Goal: Information Seeking & Learning: Learn about a topic

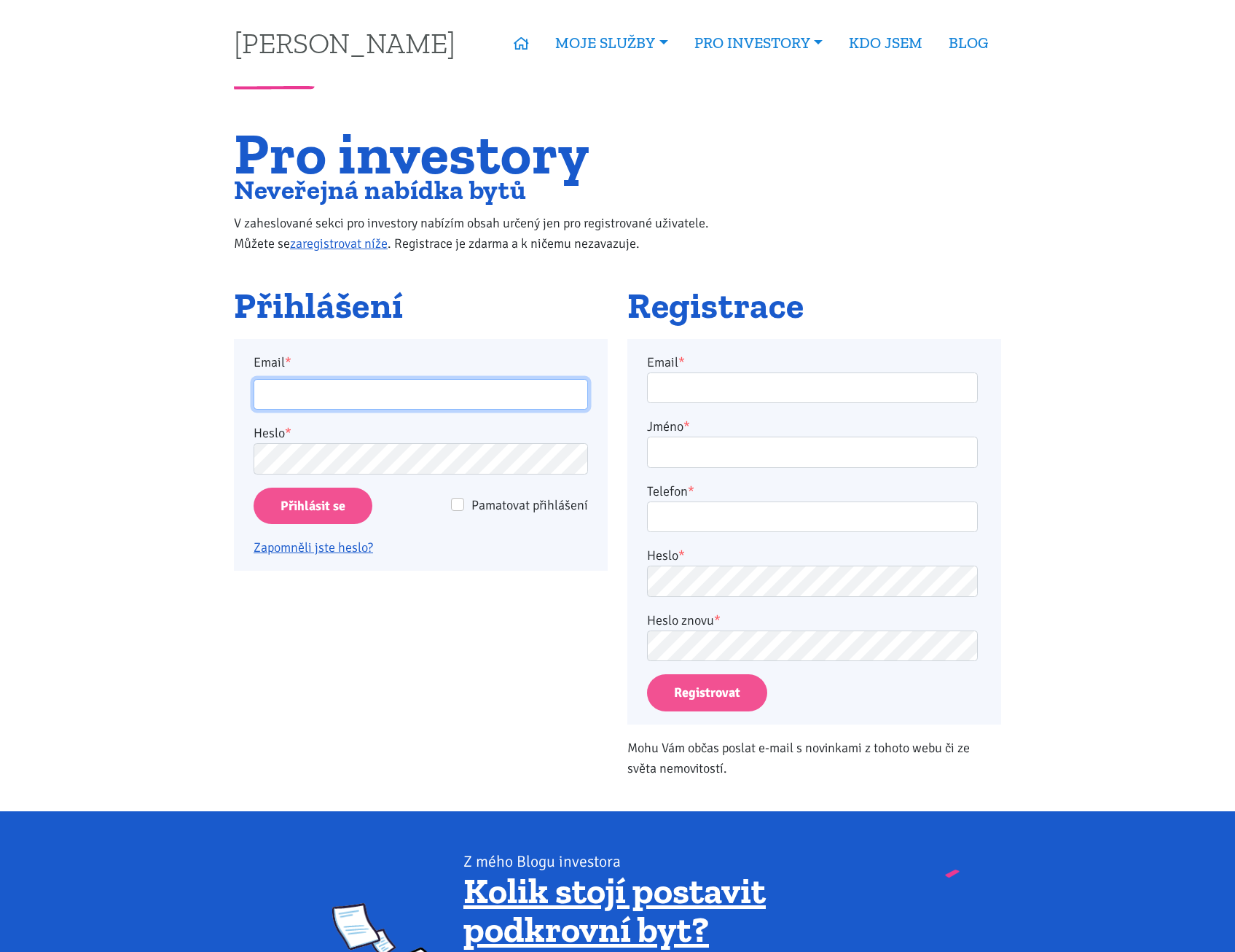
click at [376, 386] on input "Email *" at bounding box center [421, 395] width 334 height 31
type input "[EMAIL_ADDRESS][DOMAIN_NAME]"
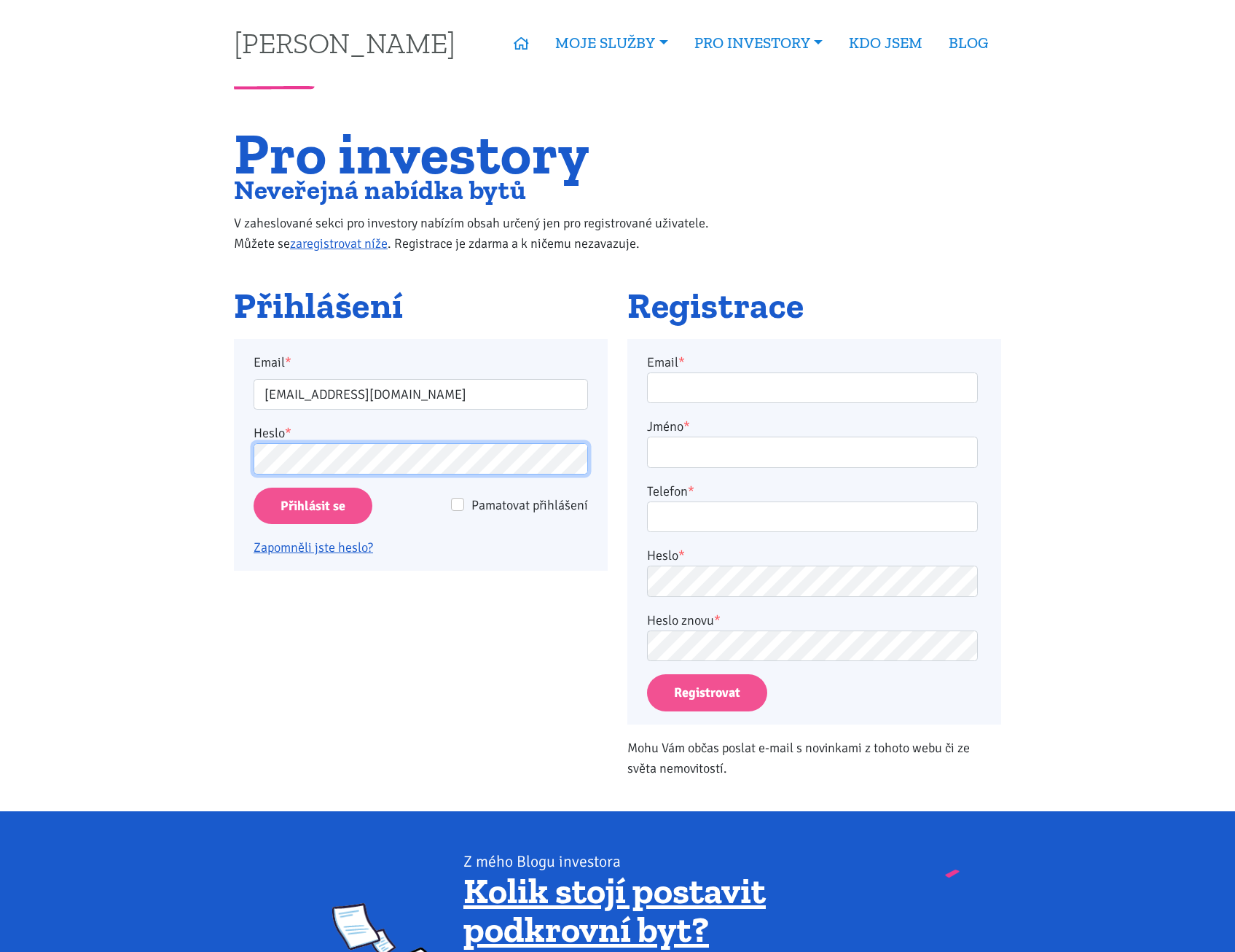
click at [253, 487] on input "Přihlásit se" at bounding box center [312, 506] width 118 height 37
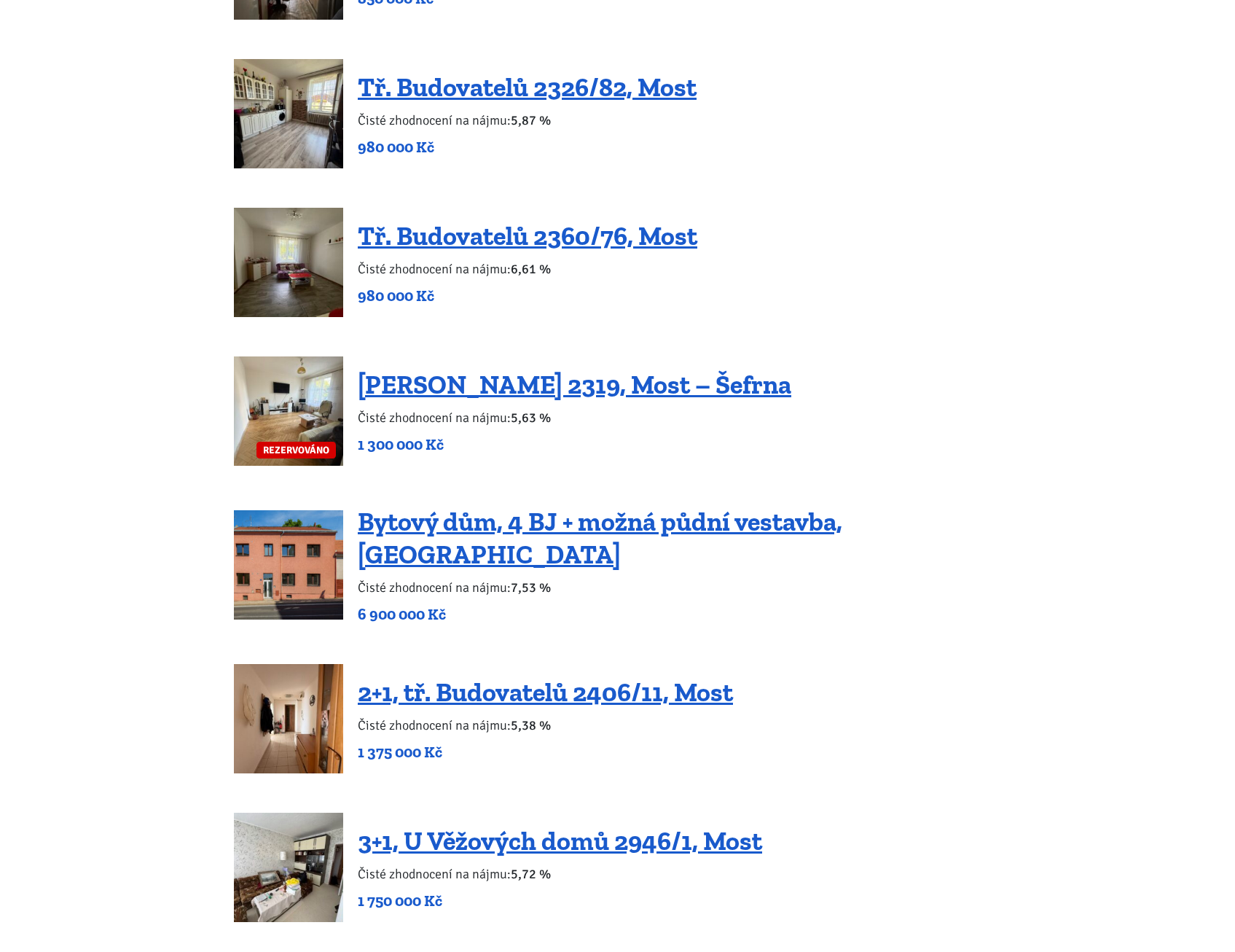
scroll to position [1821, 0]
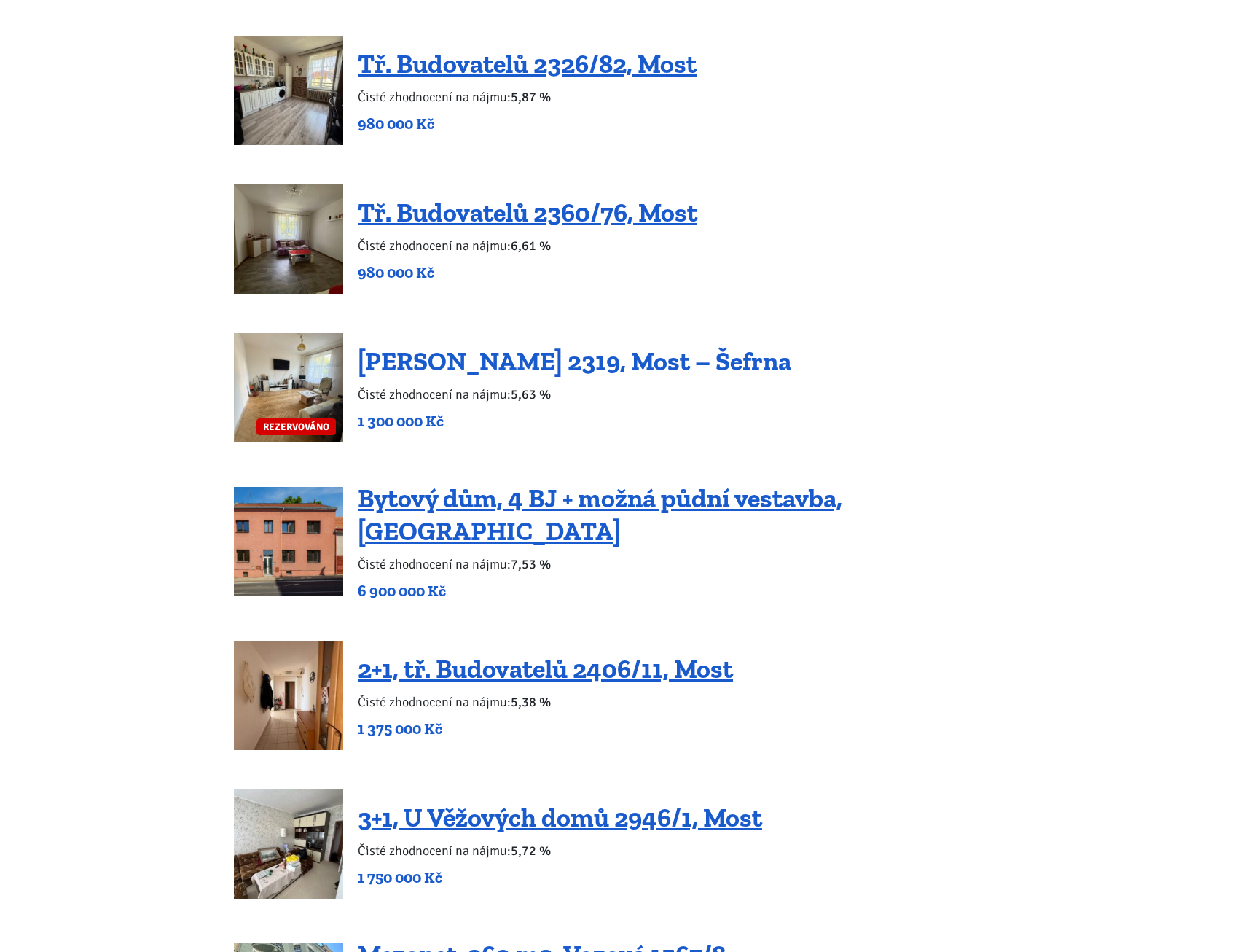
click at [581, 364] on link "Konstantina Biebla 2319, Most – Šefrna" at bounding box center [575, 361] width 433 height 31
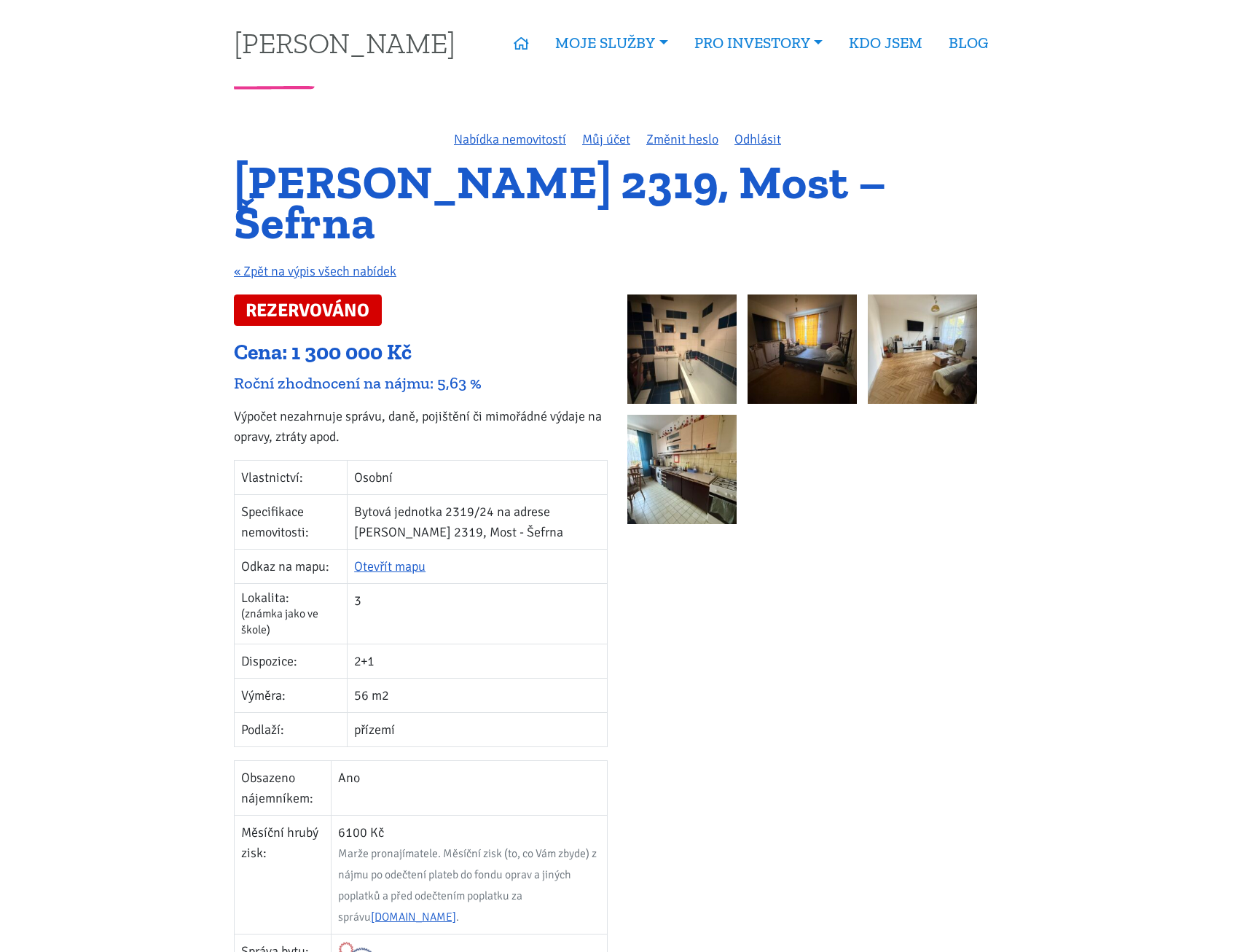
click at [652, 364] on img at bounding box center [681, 349] width 109 height 109
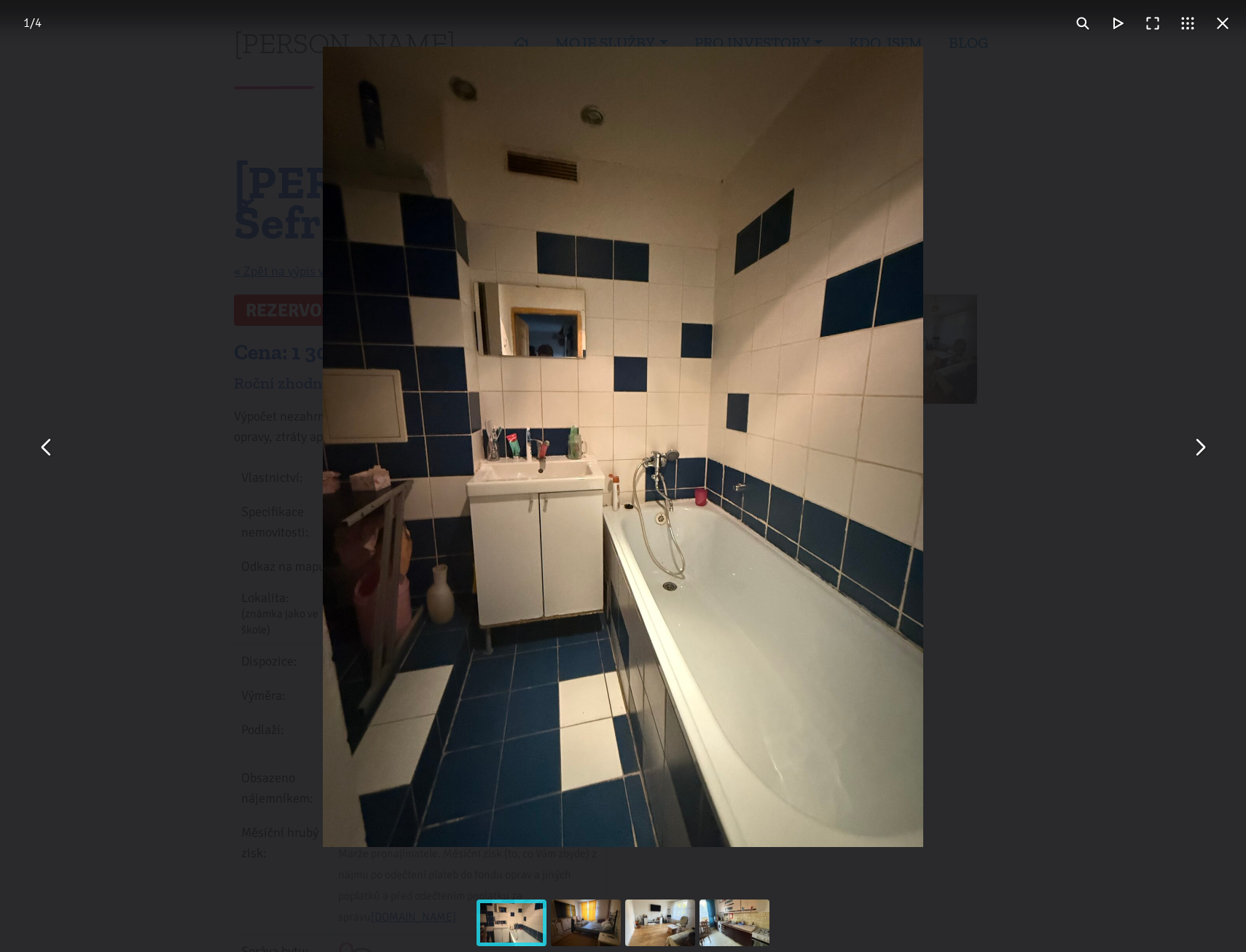
click at [1199, 454] on button "You can close this modal content with the ESC key" at bounding box center [1199, 447] width 35 height 35
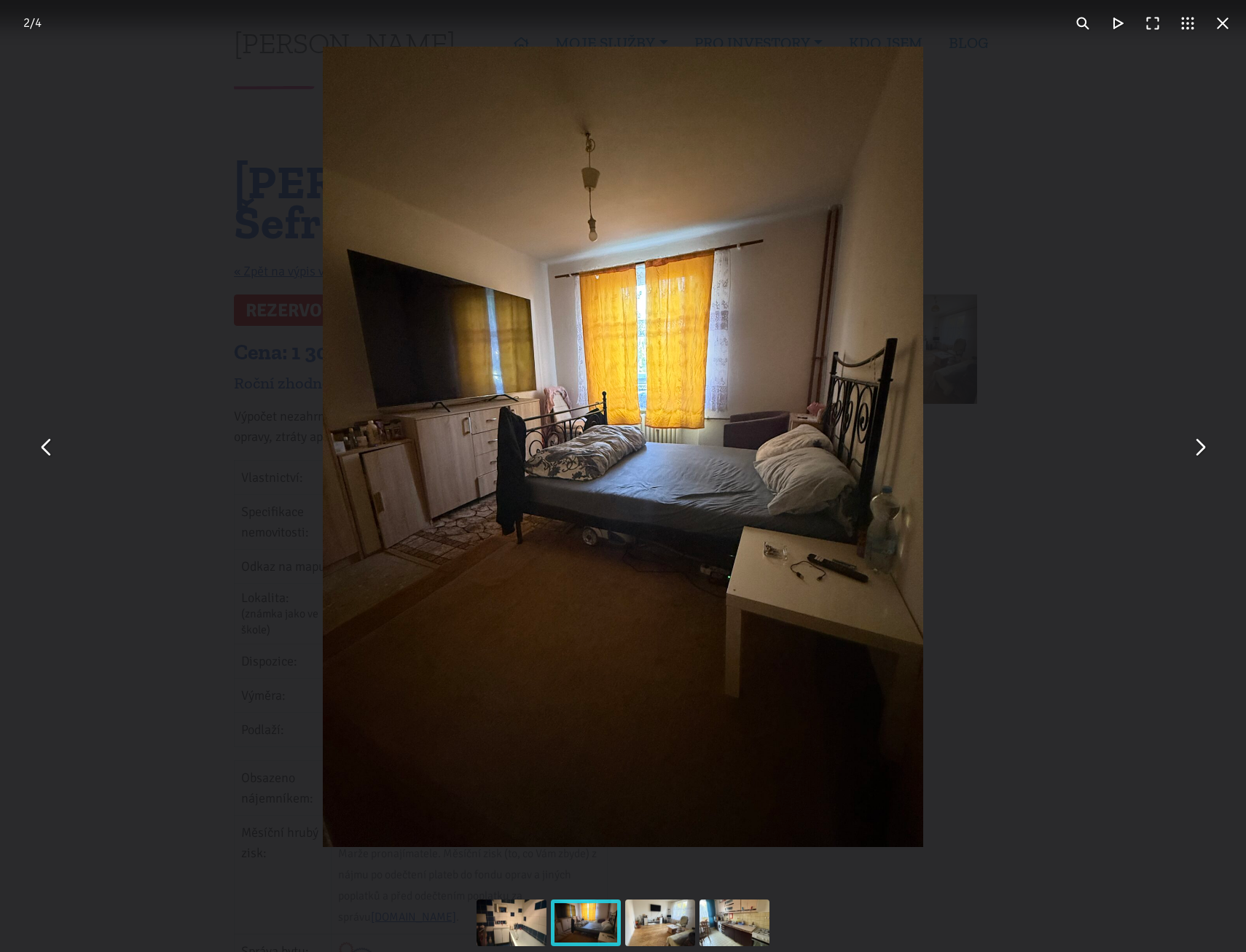
click at [1202, 453] on button "You can close this modal content with the ESC key" at bounding box center [1199, 447] width 35 height 35
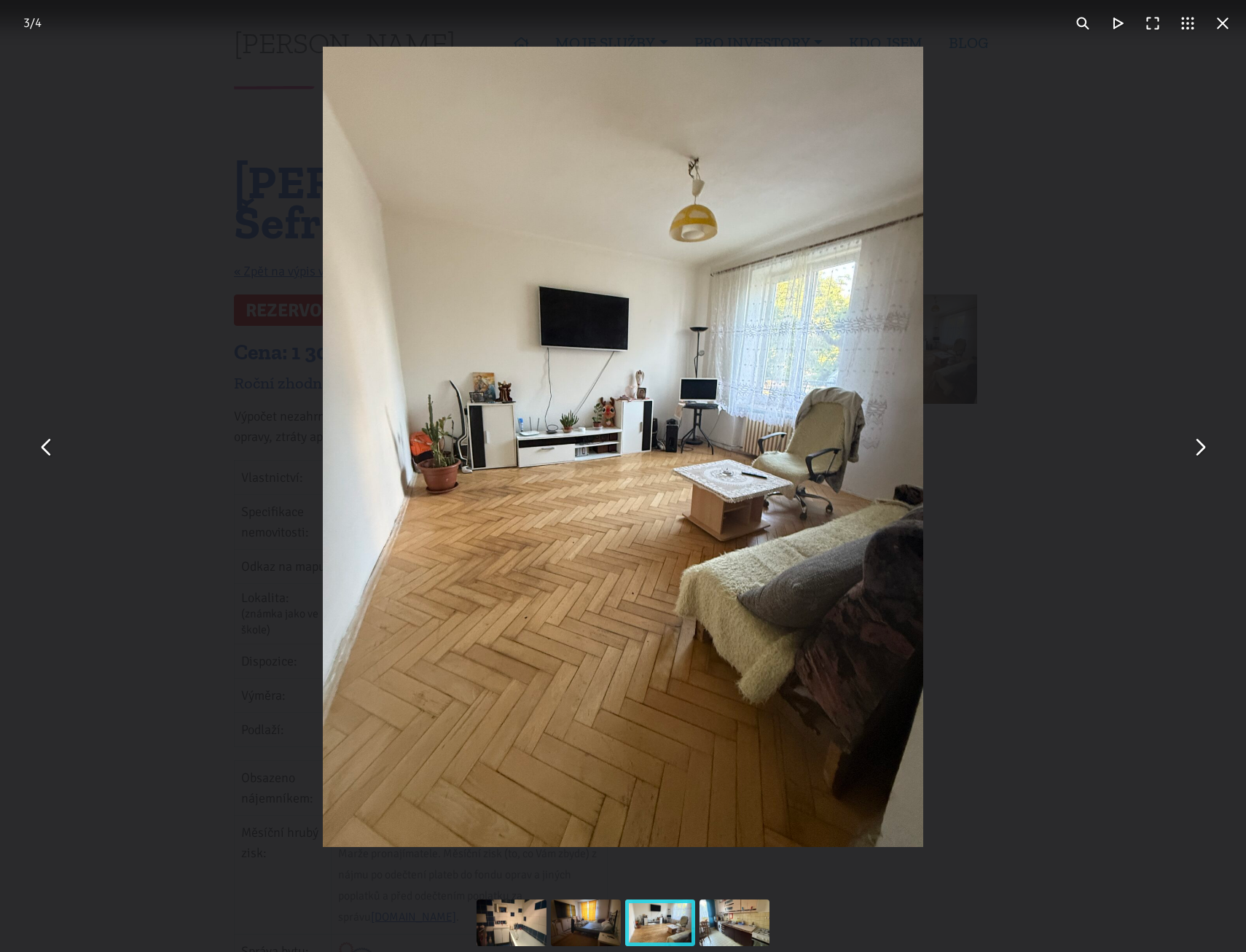
click at [1201, 454] on button "You can close this modal content with the ESC key" at bounding box center [1199, 447] width 35 height 35
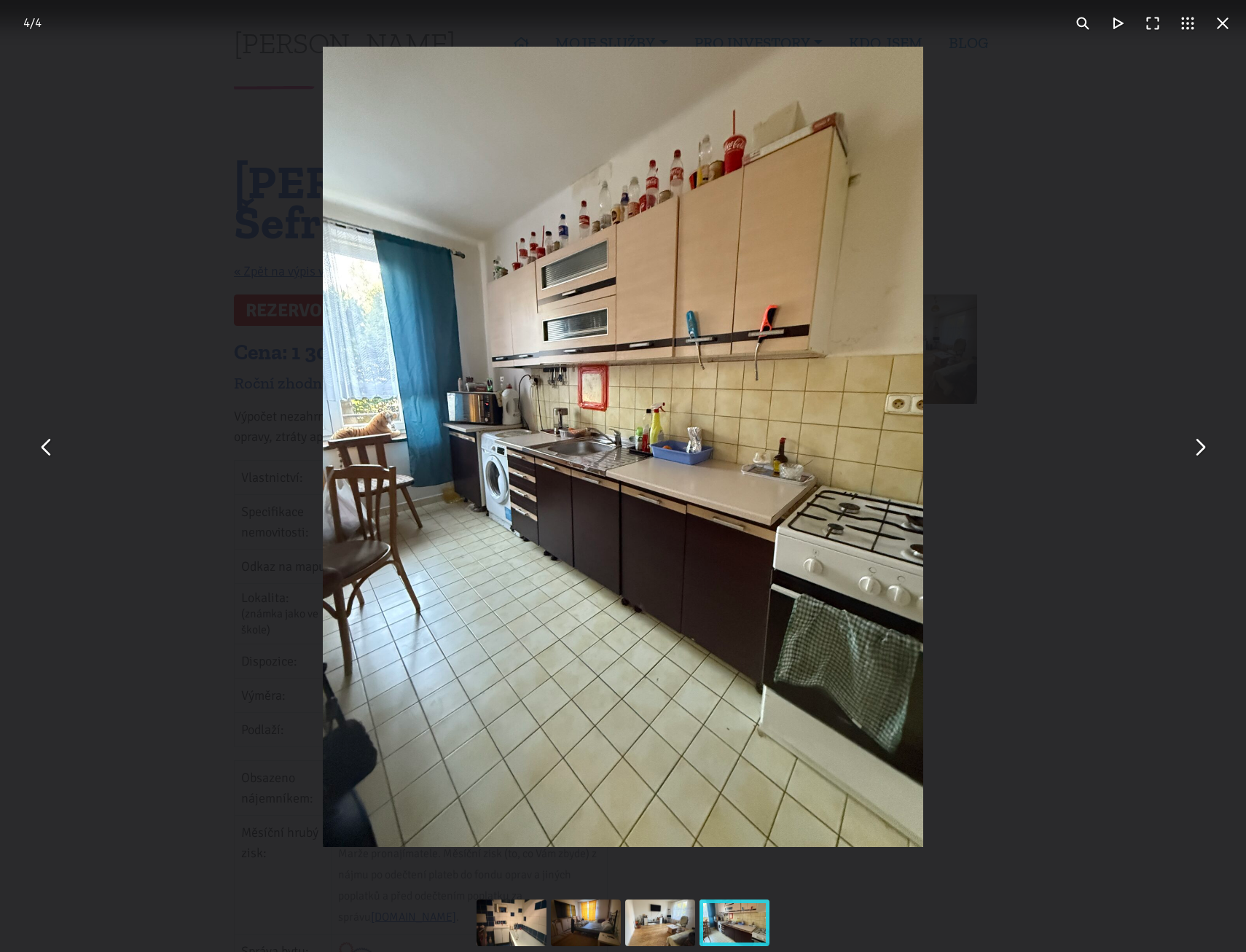
click at [1201, 451] on button "You can close this modal content with the ESC key" at bounding box center [1199, 447] width 35 height 35
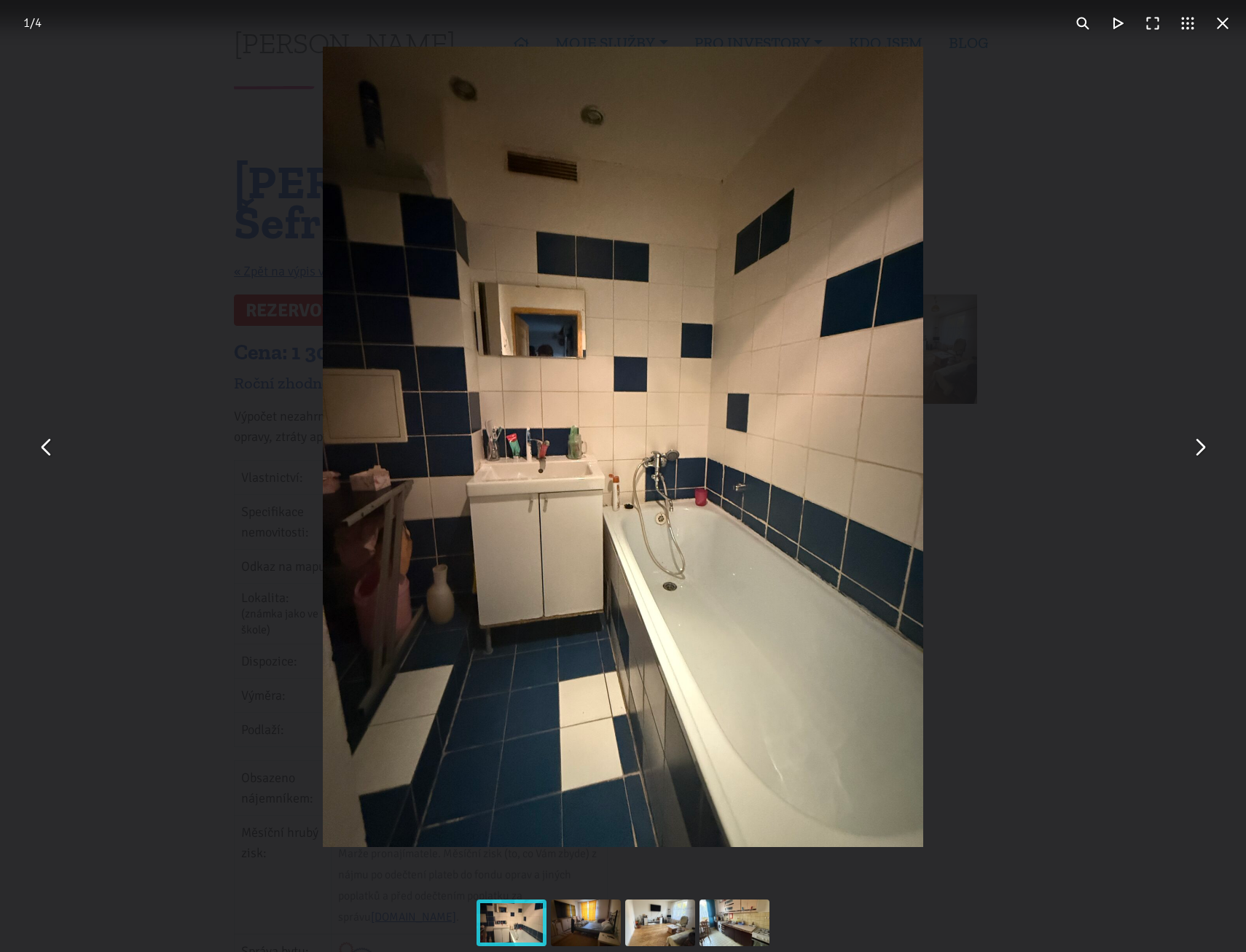
click at [1227, 28] on button "You can close this modal content with the ESC key" at bounding box center [1223, 23] width 35 height 35
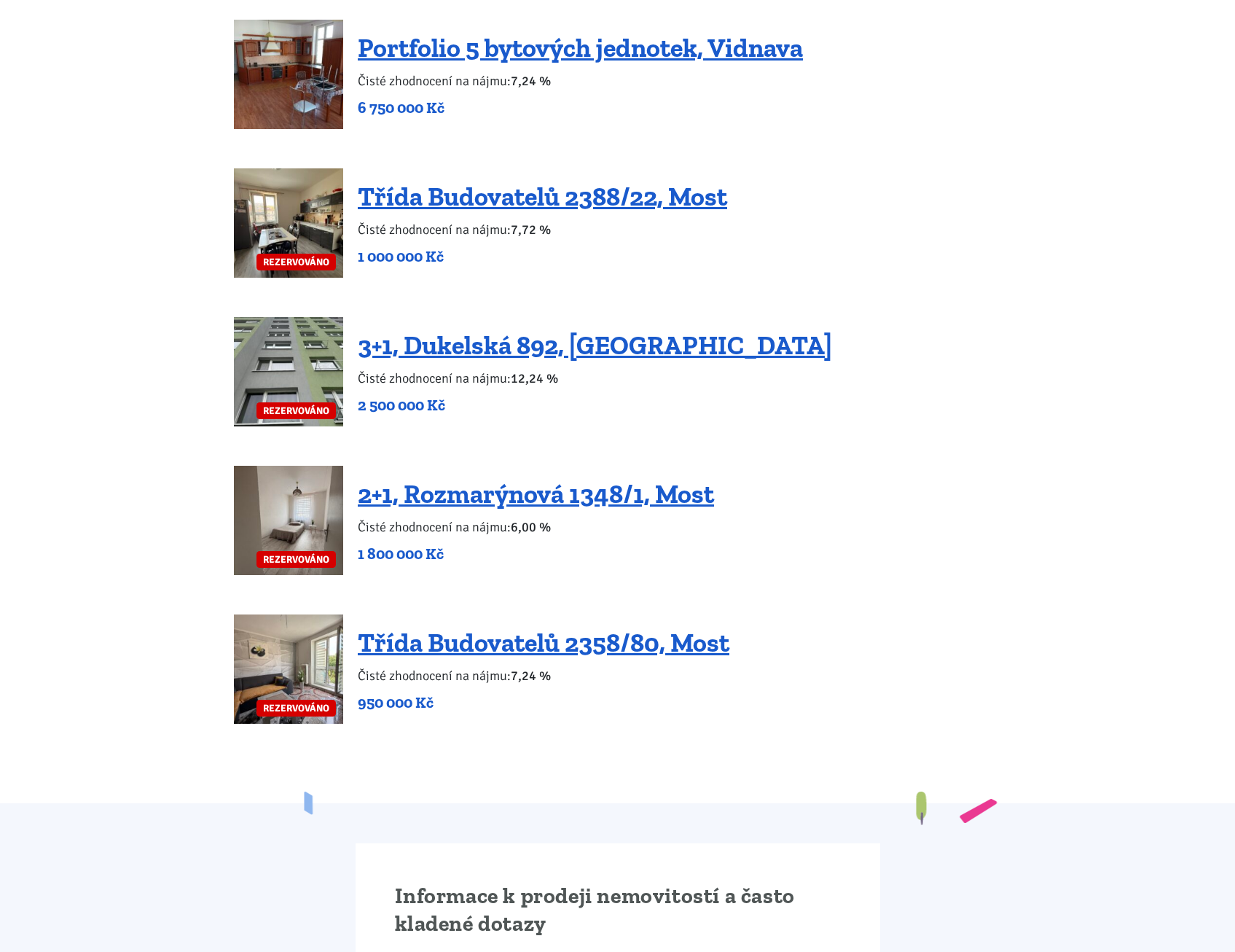
scroll to position [3279, 0]
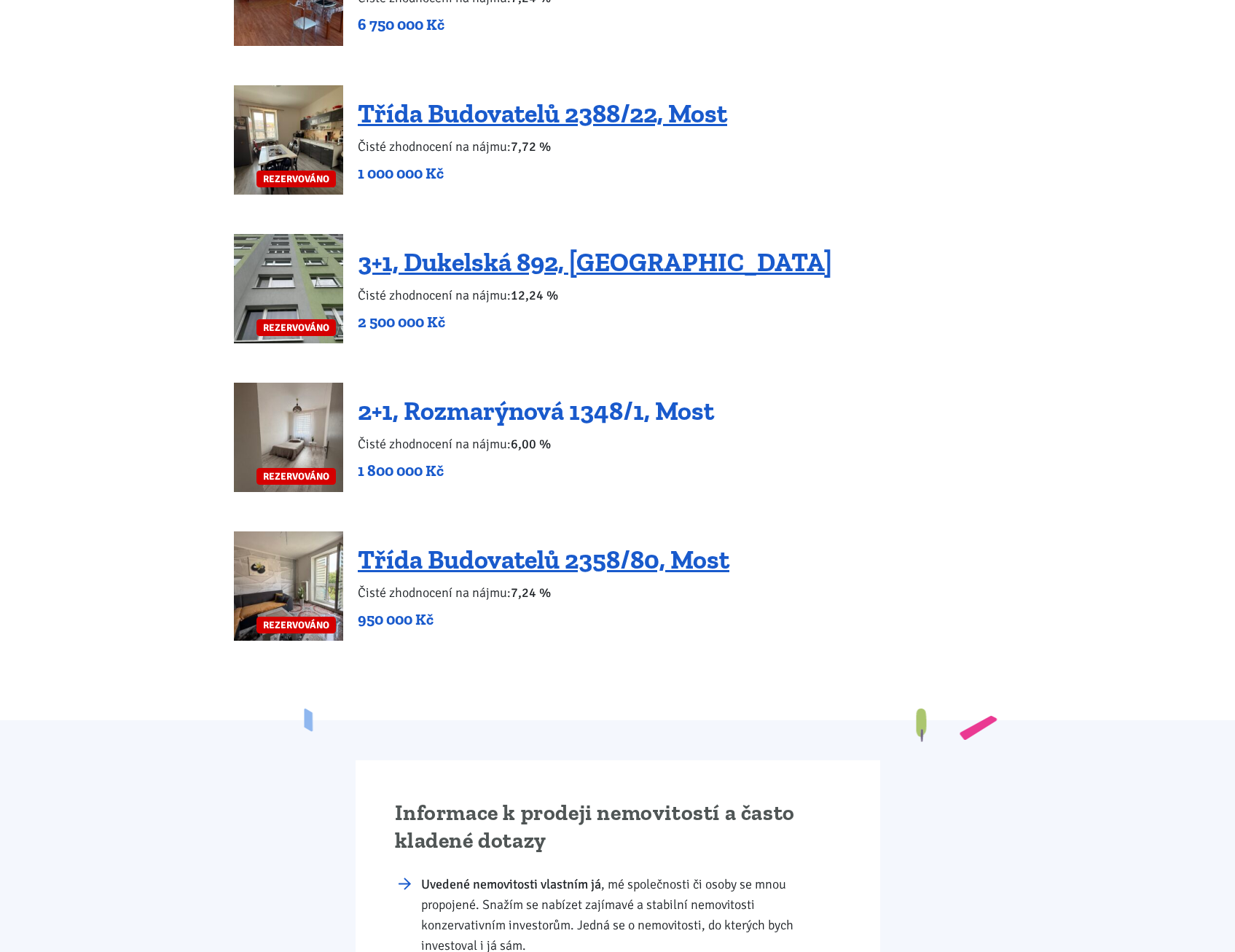
click at [560, 395] on link "2+1, Rozmarýnová 1348/1, Most" at bounding box center [536, 410] width 356 height 31
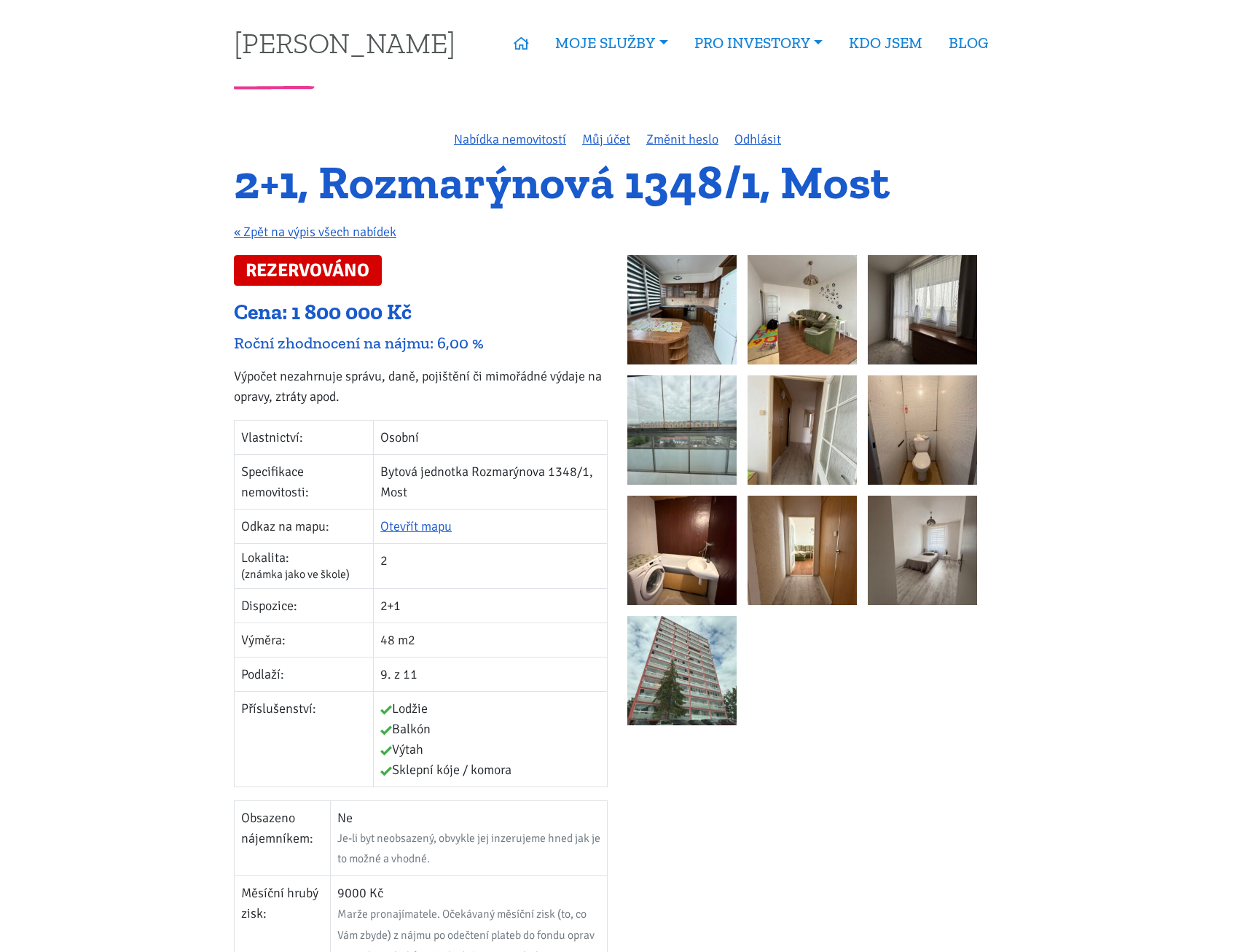
click at [705, 295] on img at bounding box center [681, 309] width 109 height 109
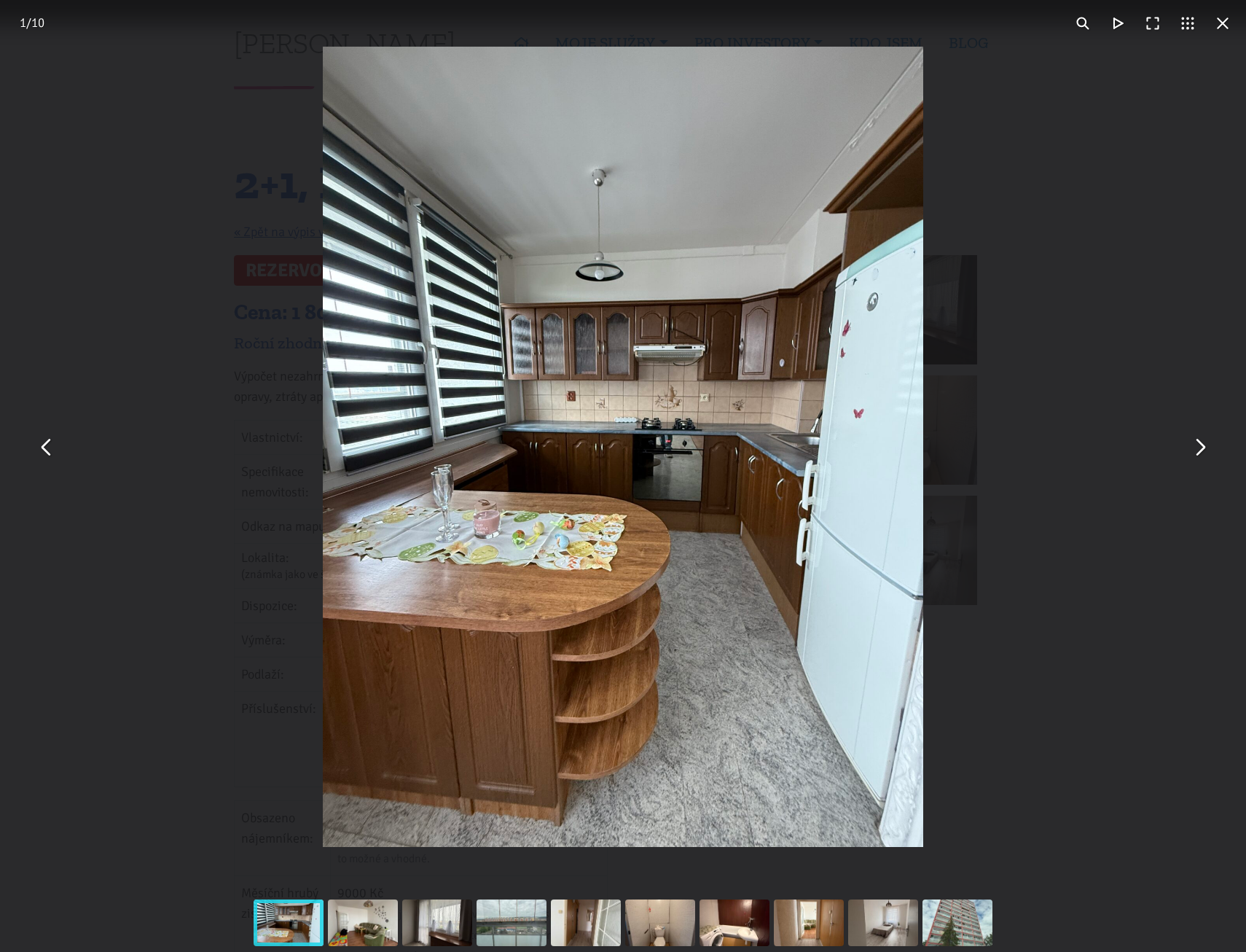
click at [1200, 455] on button "You can close this modal content with the ESC key" at bounding box center [1199, 447] width 35 height 35
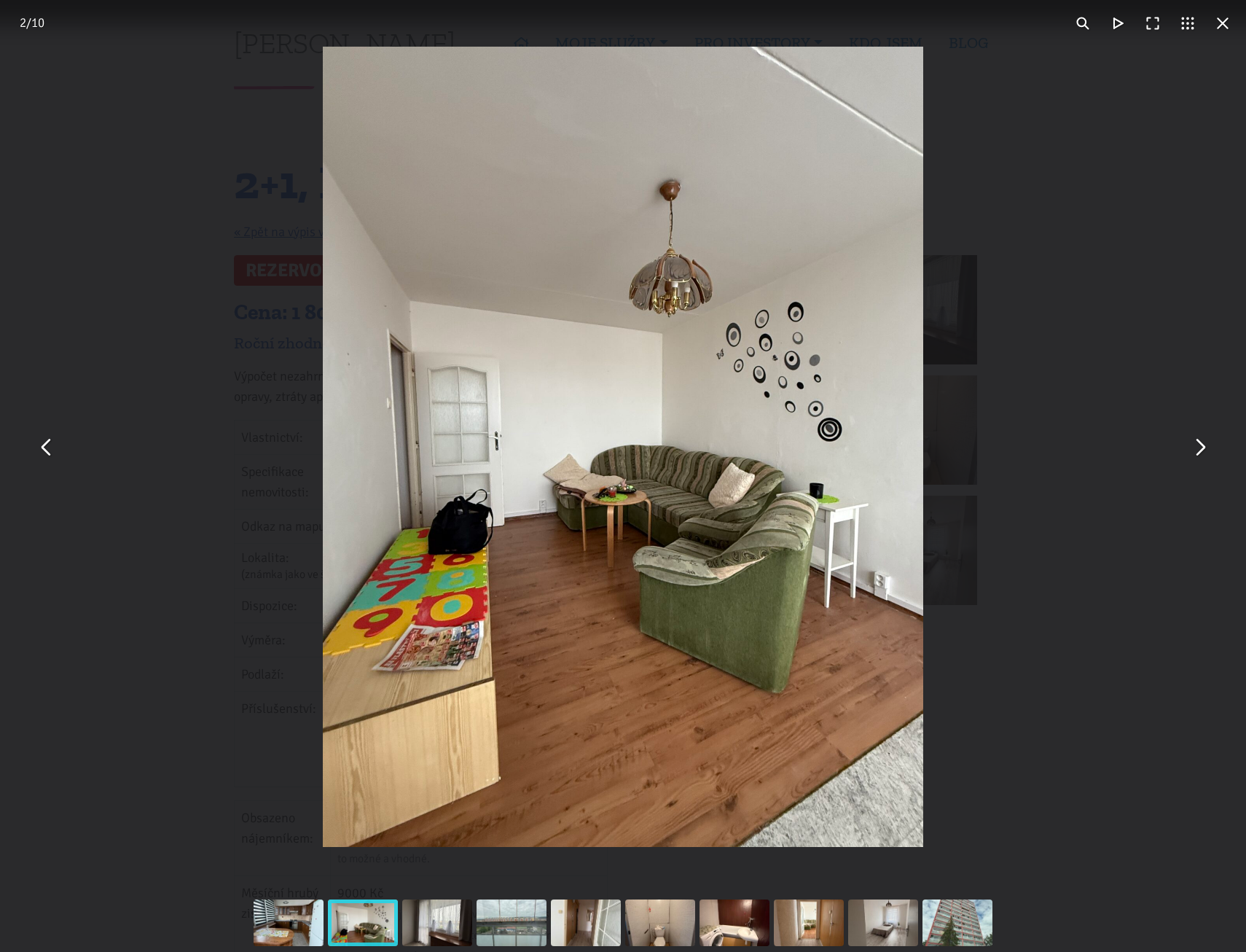
click at [1200, 455] on button "You can close this modal content with the ESC key" at bounding box center [1199, 447] width 35 height 35
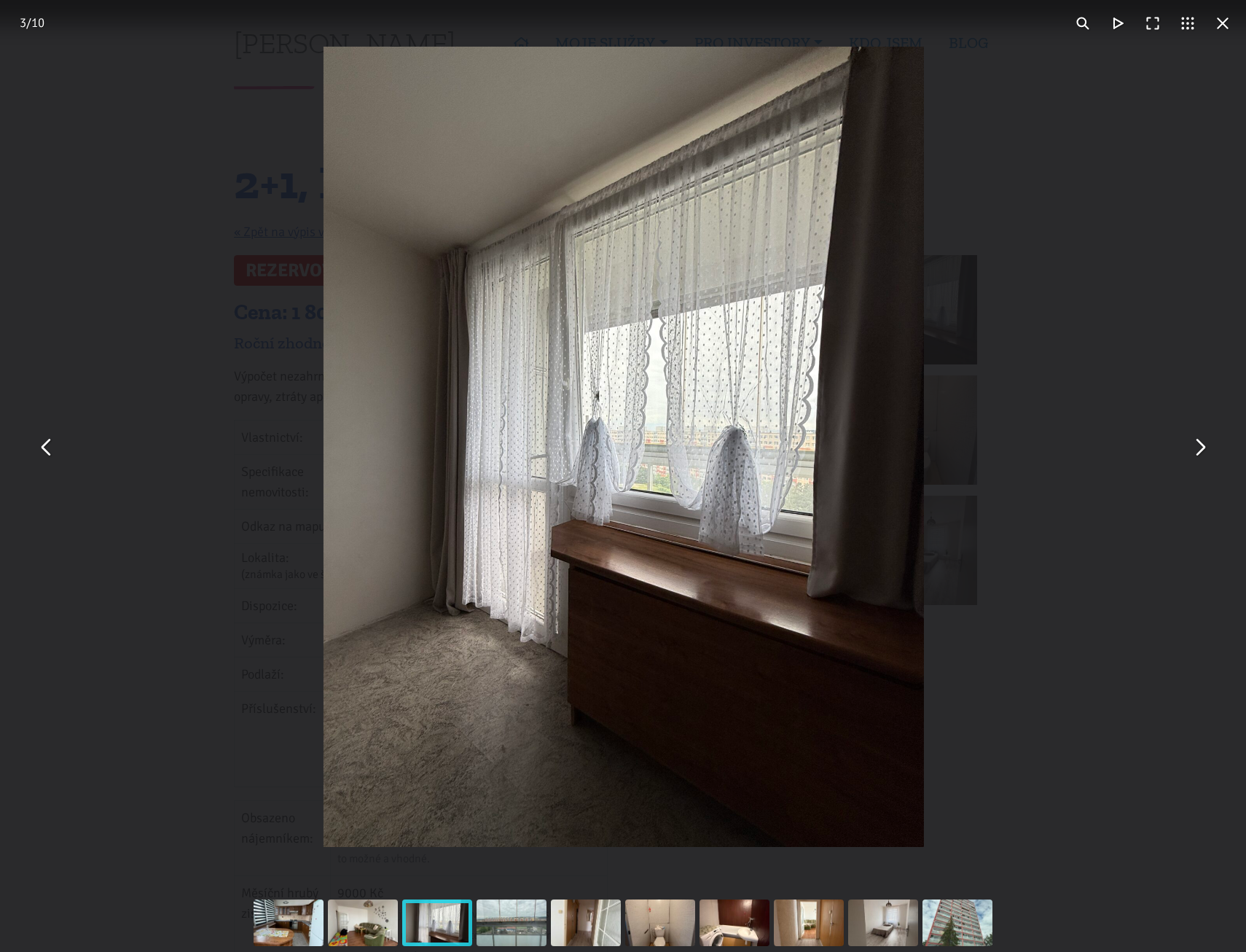
click at [1200, 455] on button "You can close this modal content with the ESC key" at bounding box center [1199, 447] width 35 height 35
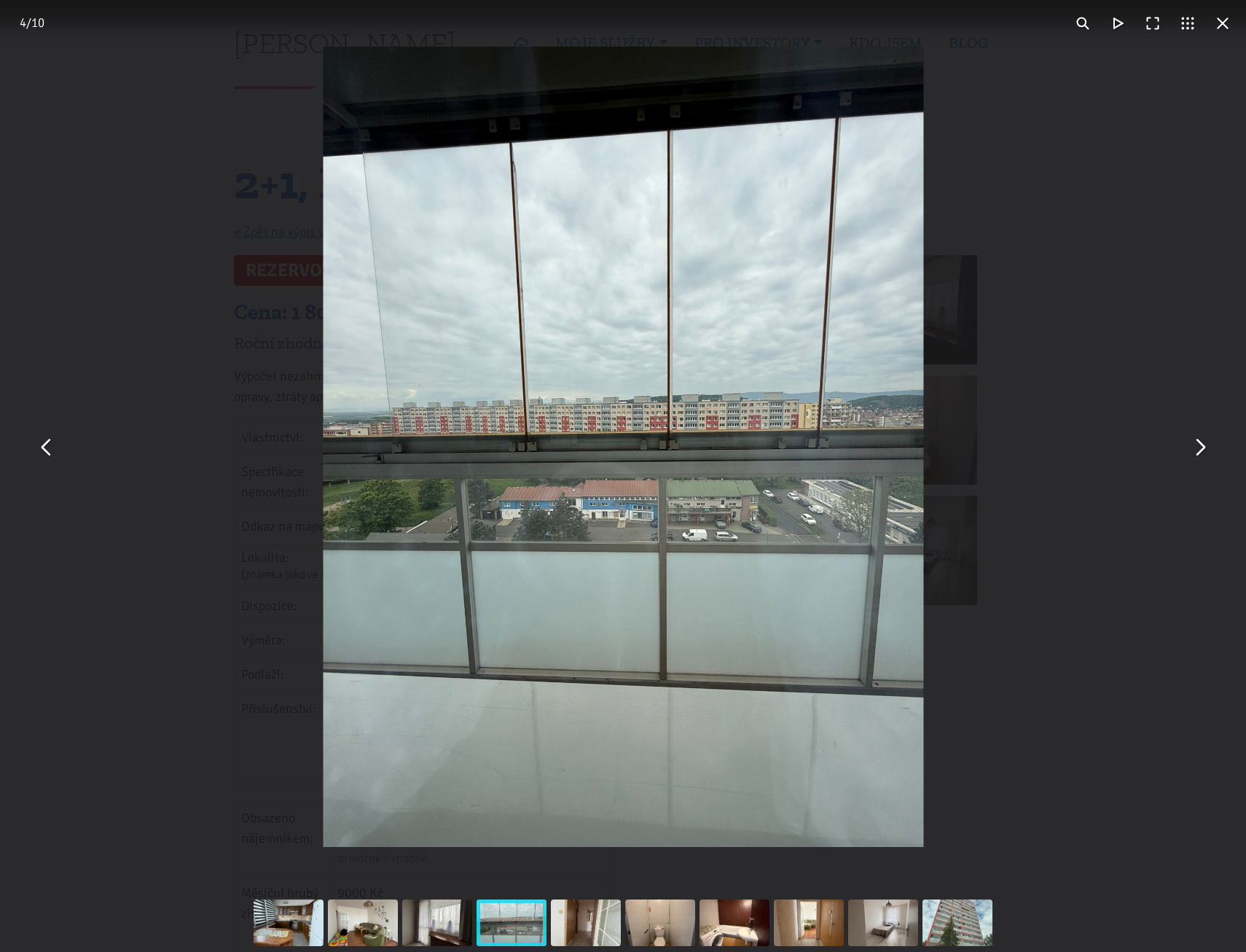
click at [1200, 455] on button "You can close this modal content with the ESC key" at bounding box center [1199, 447] width 35 height 35
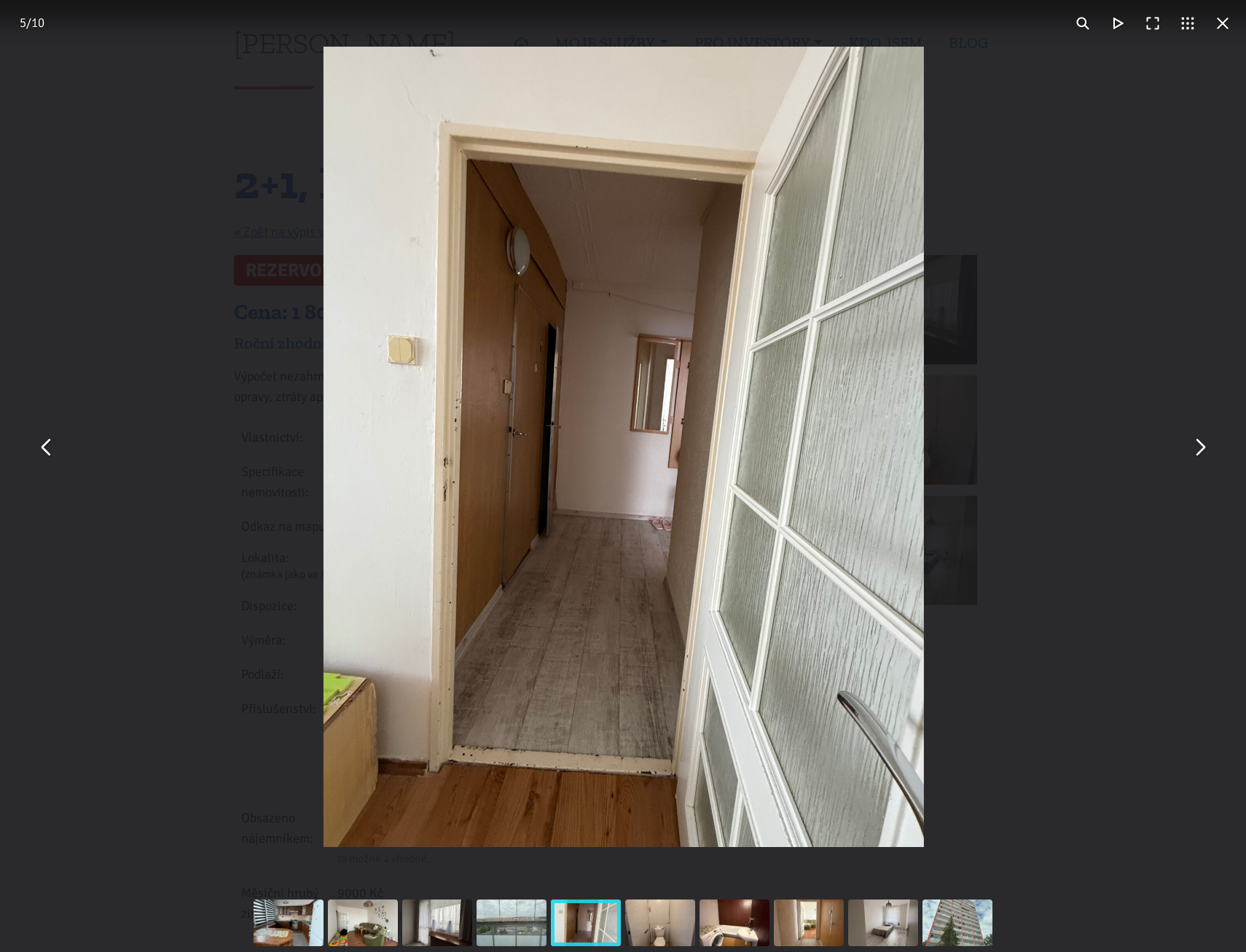
click at [1200, 455] on button "You can close this modal content with the ESC key" at bounding box center [1199, 447] width 35 height 35
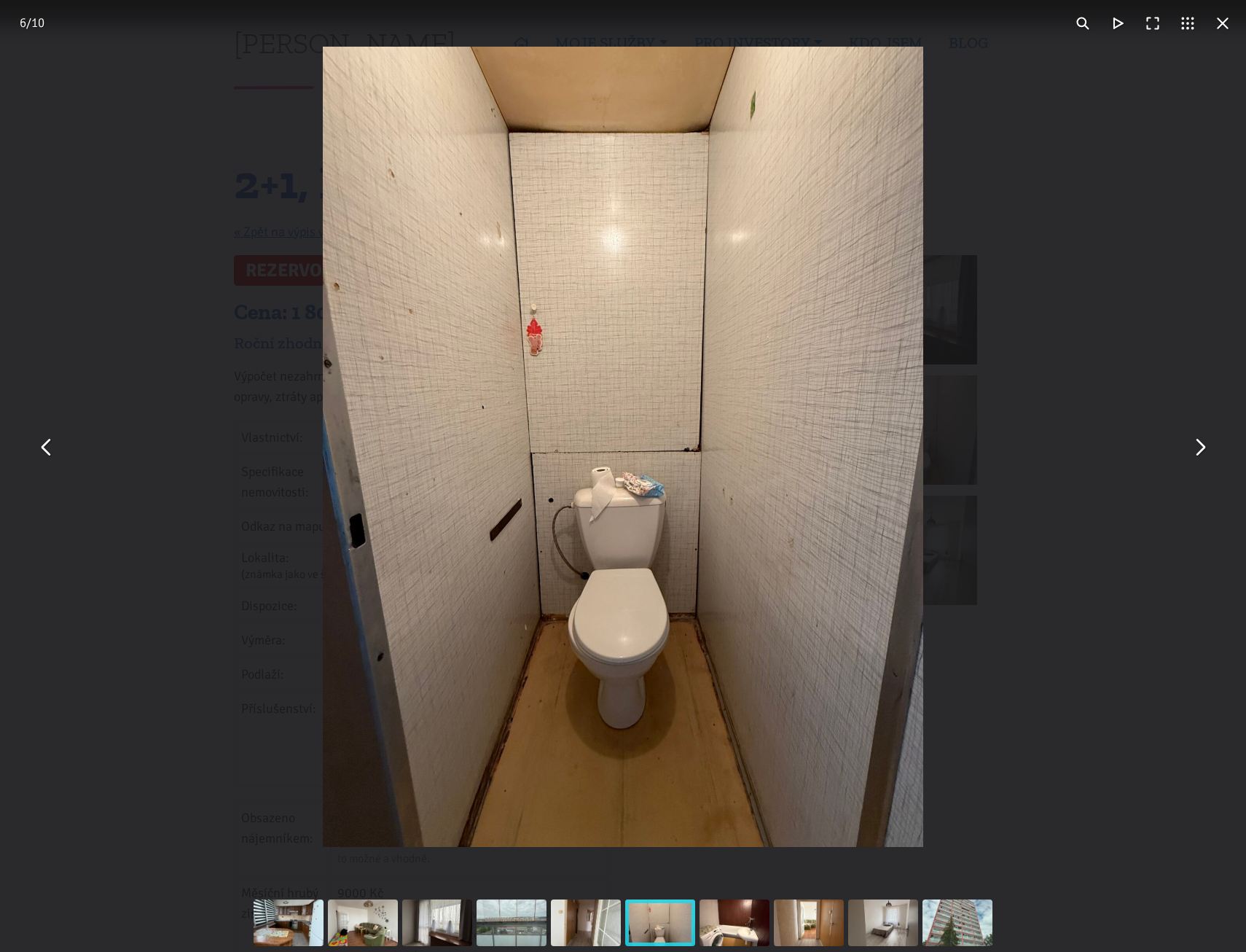
click at [1200, 455] on button "You can close this modal content with the ESC key" at bounding box center [1199, 447] width 35 height 35
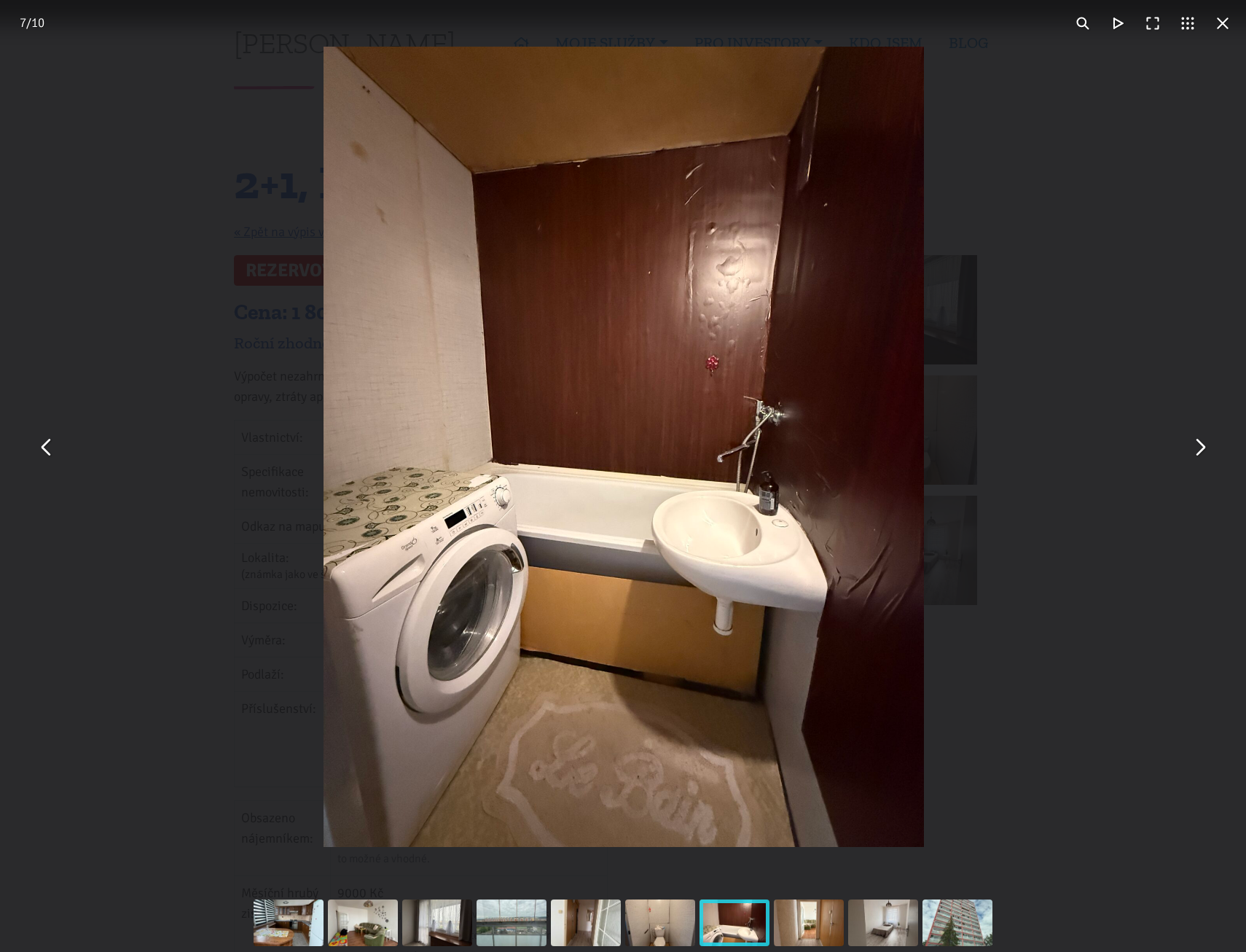
click at [1200, 455] on button "You can close this modal content with the ESC key" at bounding box center [1199, 447] width 35 height 35
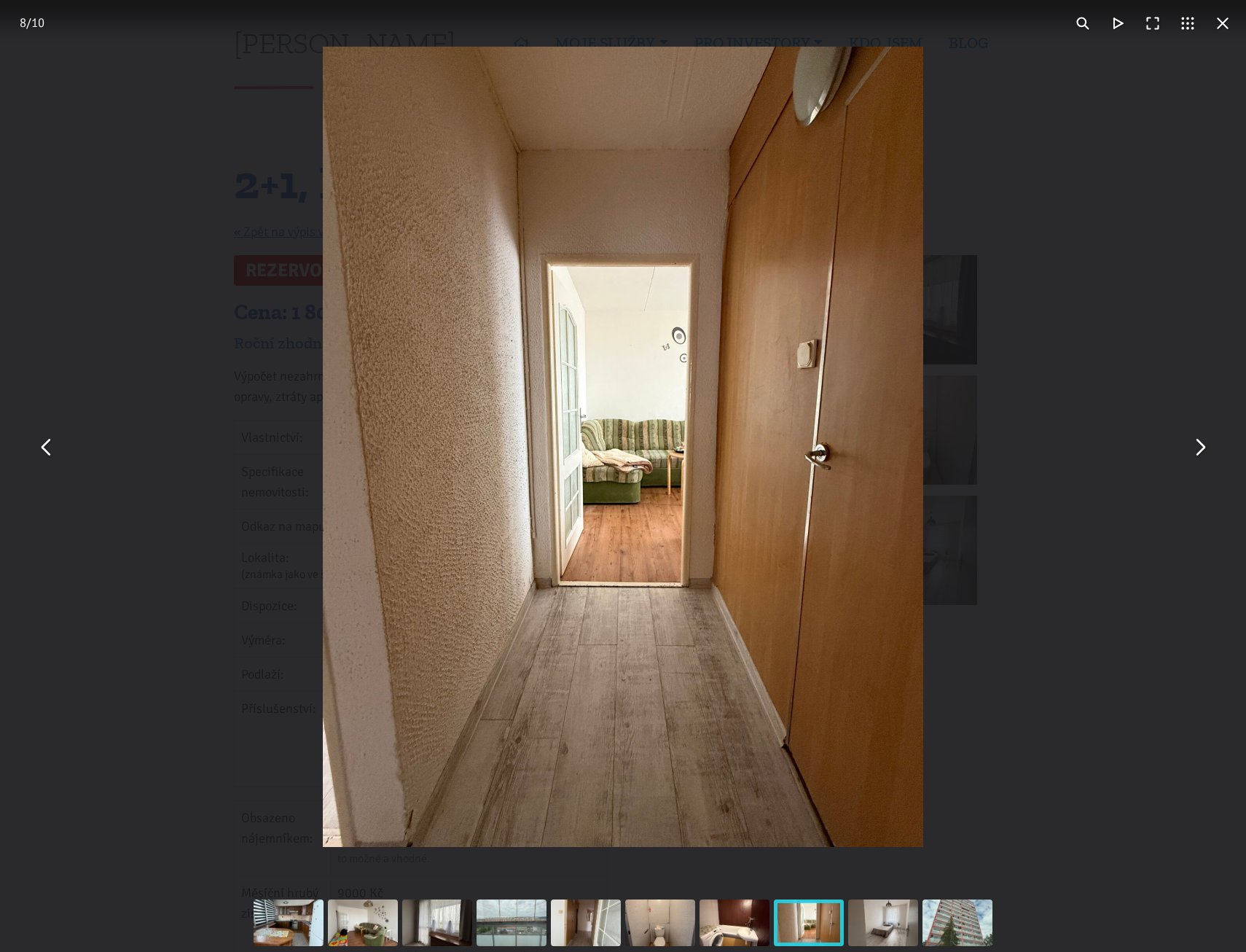
click at [1224, 25] on button "You can close this modal content with the ESC key" at bounding box center [1223, 23] width 35 height 35
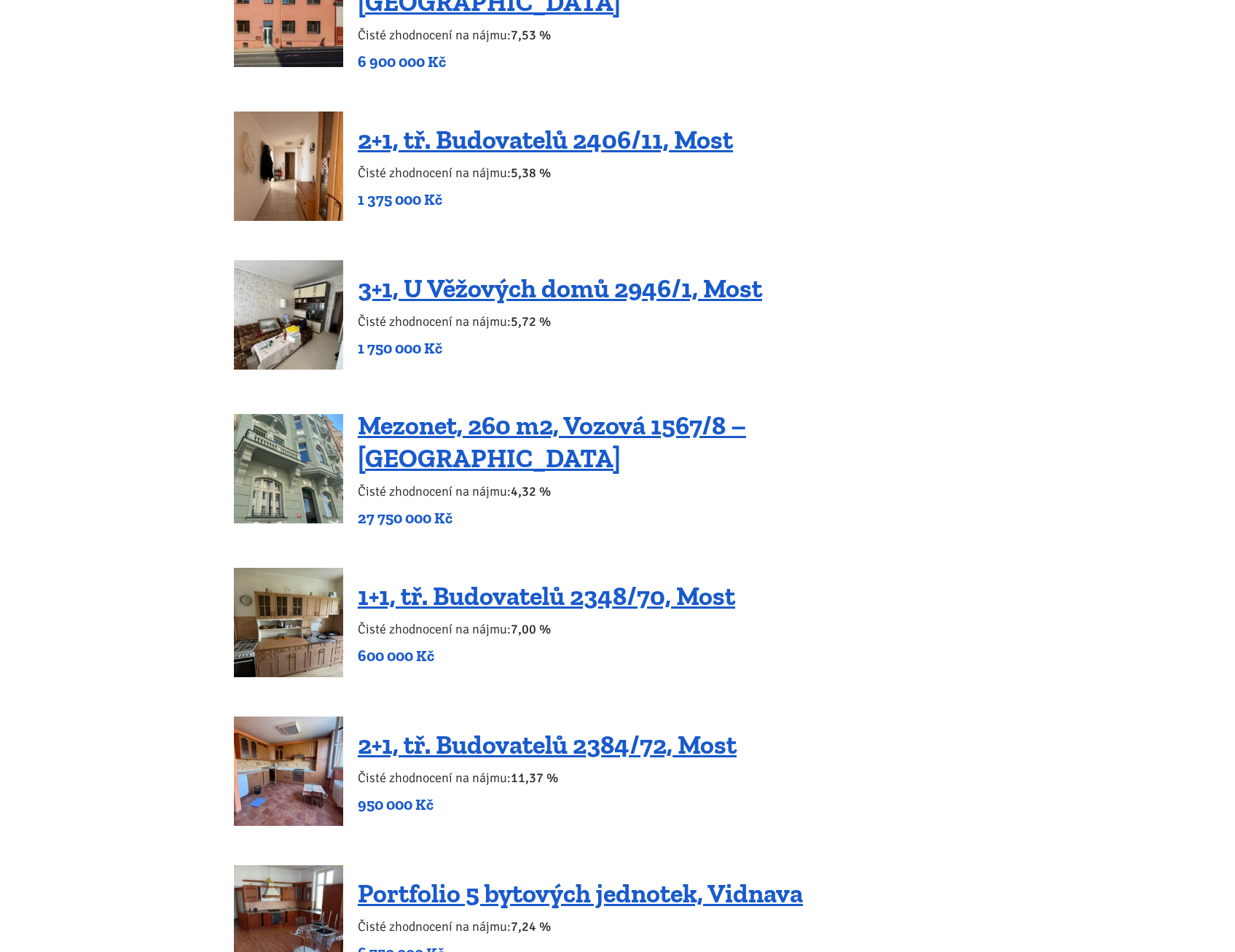
scroll to position [2332, 0]
